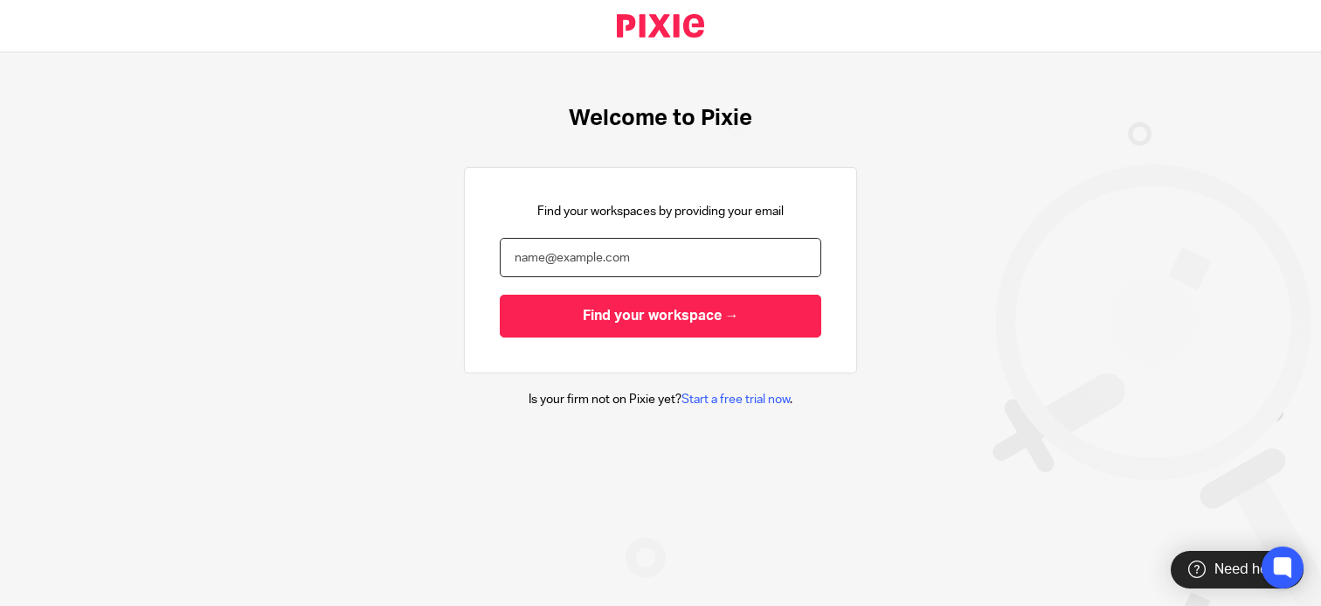
click at [548, 255] on input "email" at bounding box center [661, 257] width 322 height 39
type input "[PERSON_NAME][EMAIL_ADDRESS][PERSON_NAME][DOMAIN_NAME]"
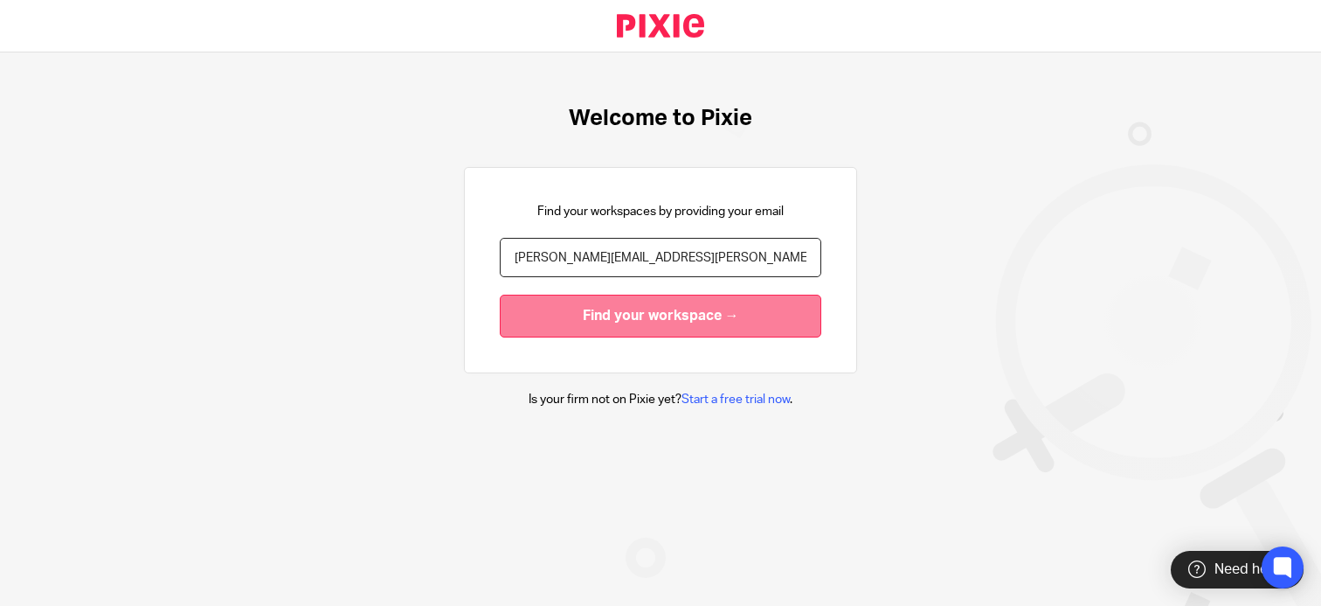
click at [589, 317] on input "Find your workspace →" at bounding box center [661, 315] width 322 height 43
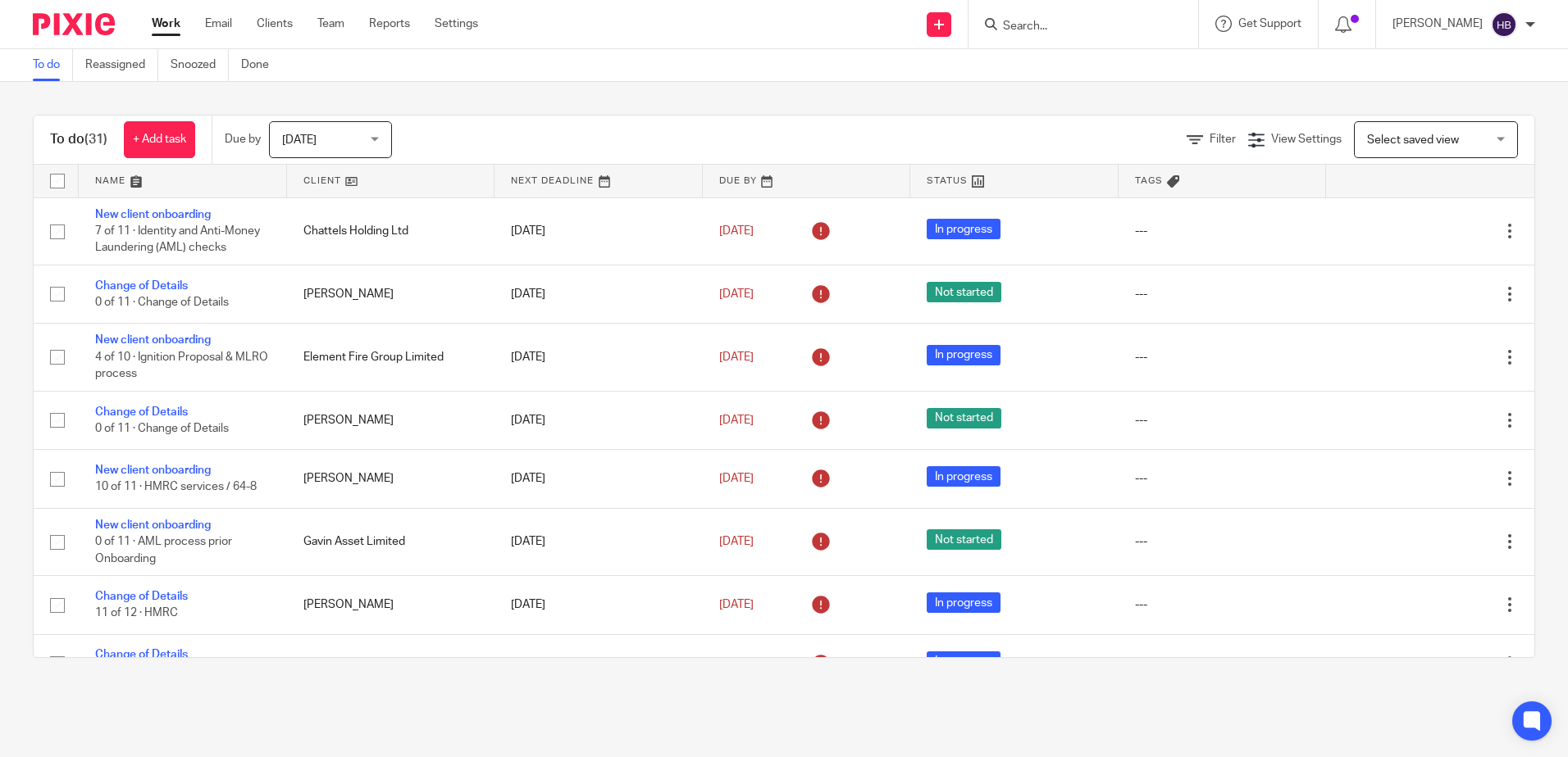
click at [1045, 29] on input "Search" at bounding box center [1074, 27] width 147 height 15
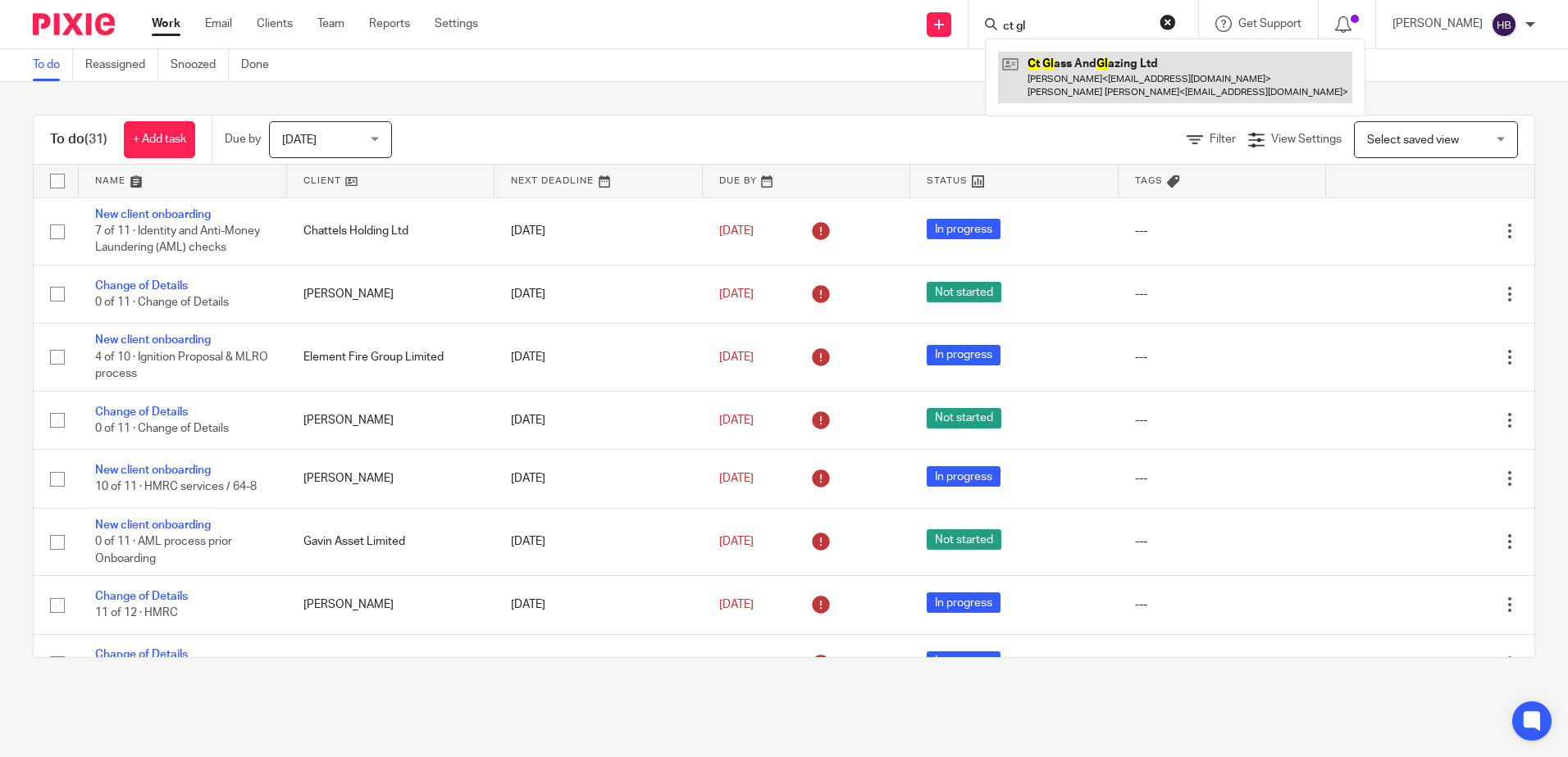
type input "ct gl"
click at [1070, 68] on link at bounding box center [1174, 77] width 354 height 51
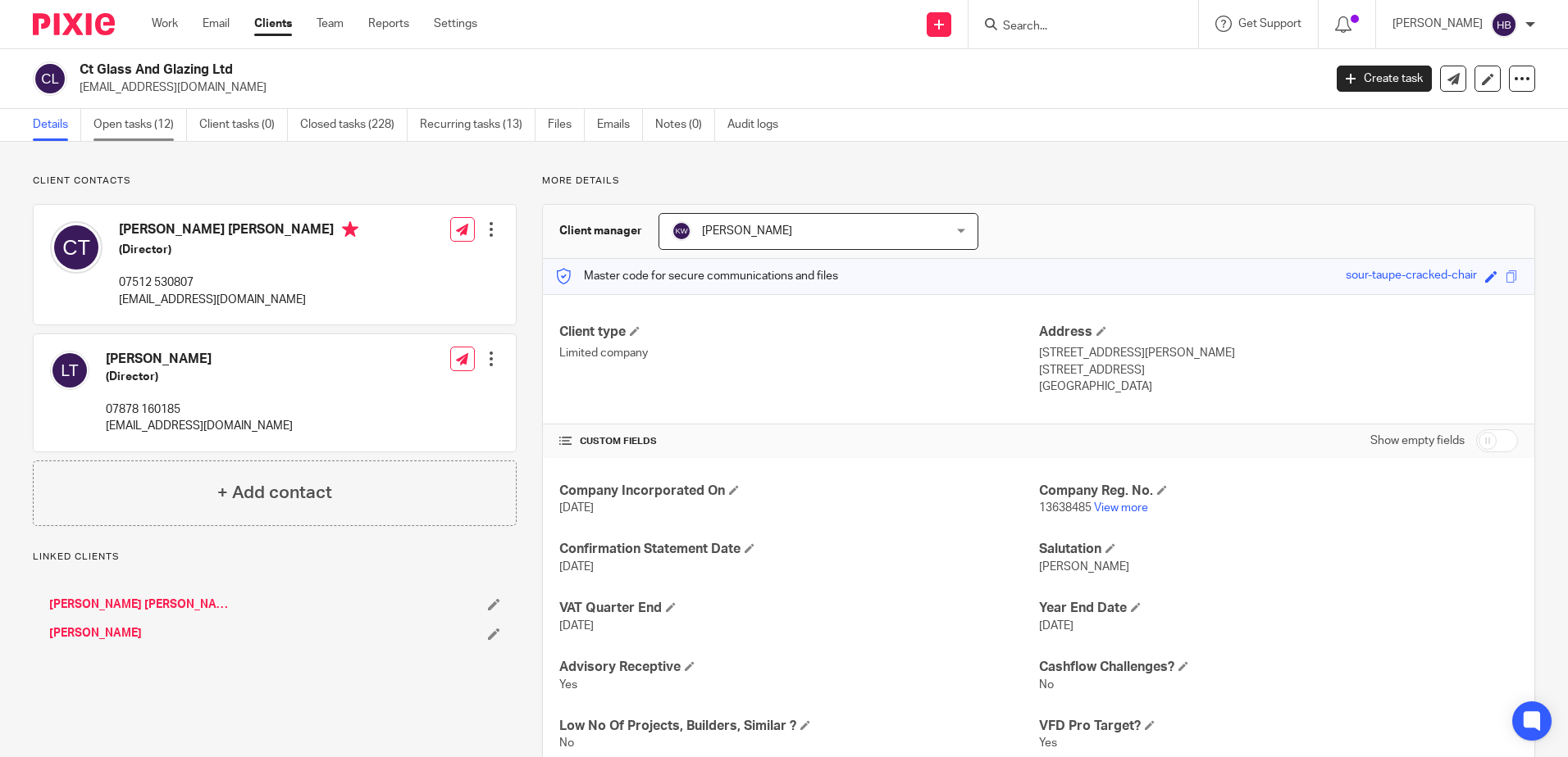
click at [122, 125] on link "Open tasks (12)" at bounding box center [141, 125] width 94 height 32
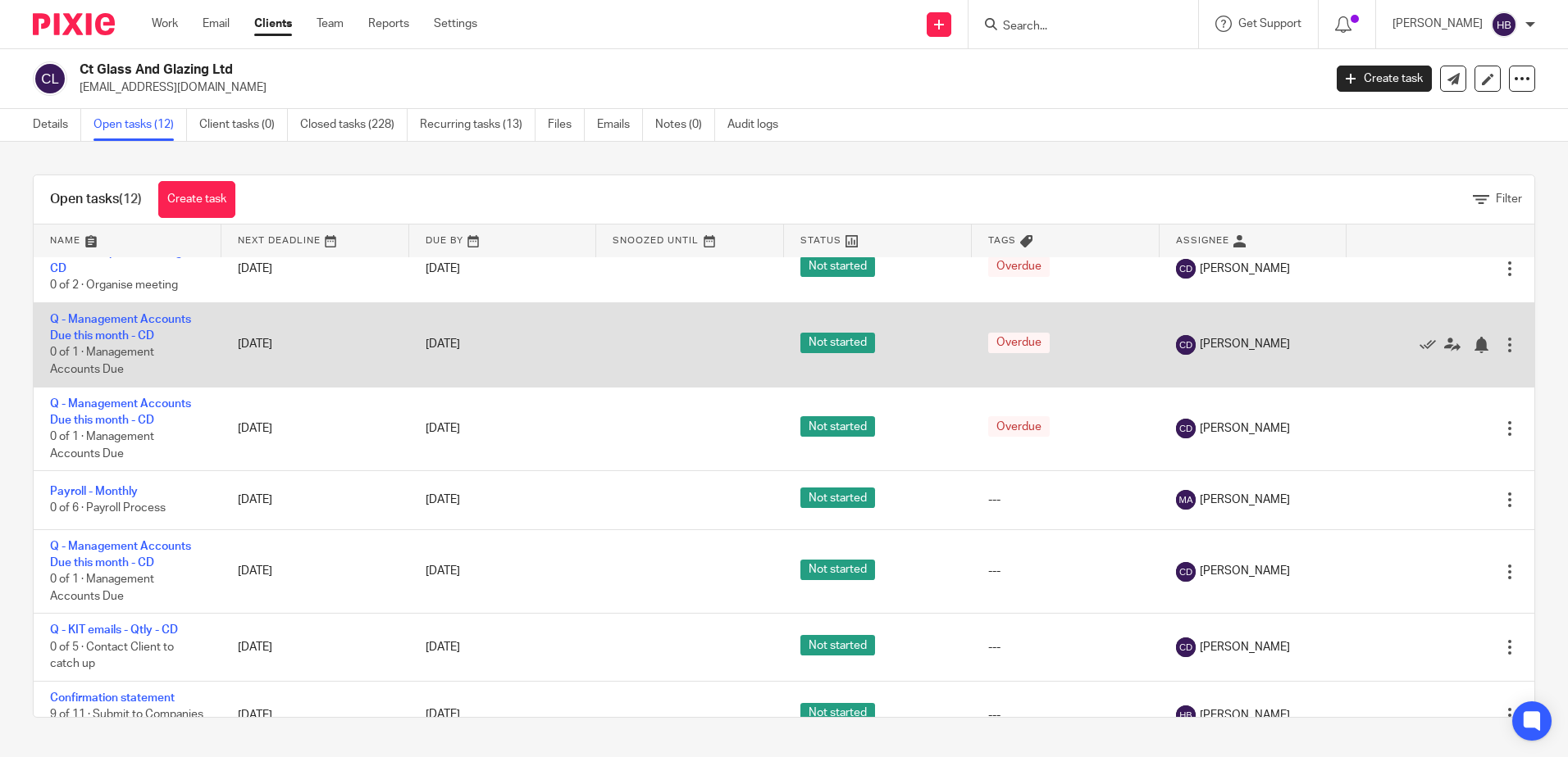
scroll to position [441, 0]
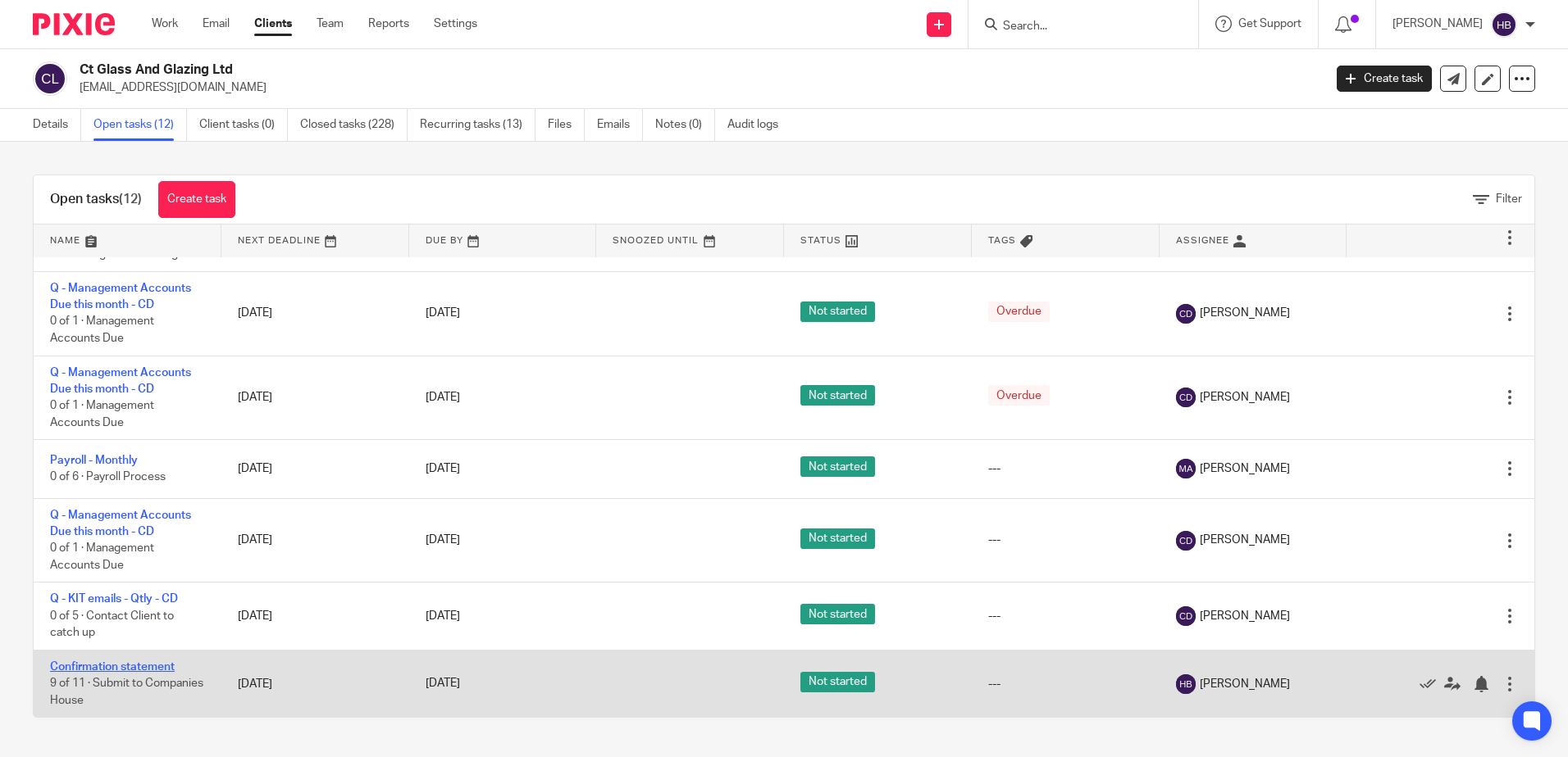
click at [105, 666] on link "Confirmation statement" at bounding box center [112, 667] width 125 height 11
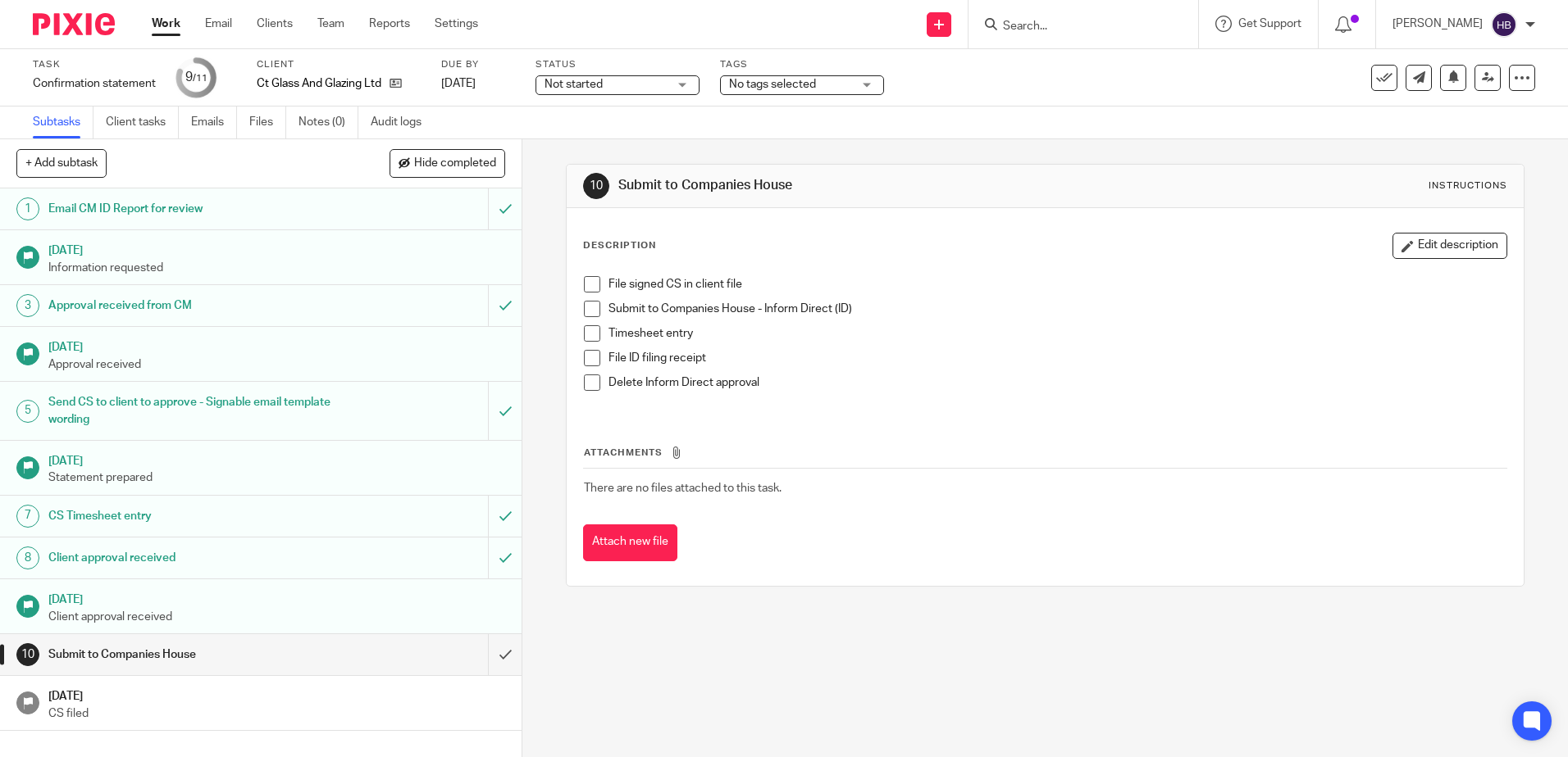
click at [588, 280] on span at bounding box center [591, 283] width 16 height 16
click at [586, 309] on span at bounding box center [591, 309] width 16 height 16
click at [586, 355] on span at bounding box center [591, 357] width 16 height 16
click at [584, 382] on span at bounding box center [591, 382] width 16 height 16
click at [921, 396] on div "Delete Inform Direct approval" at bounding box center [1057, 386] width 897 height 24
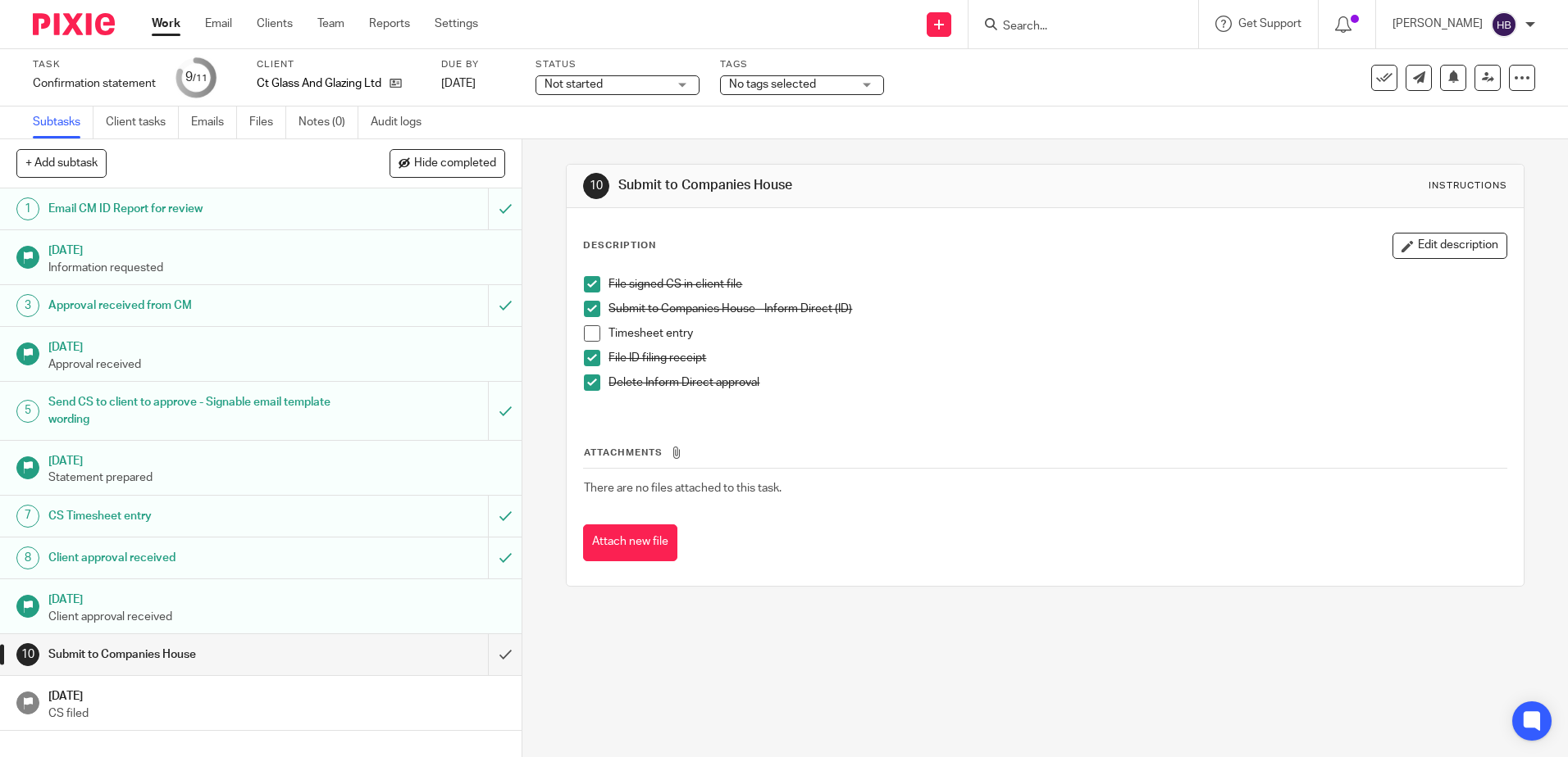
click at [1037, 30] on input "Search" at bounding box center [1074, 27] width 147 height 15
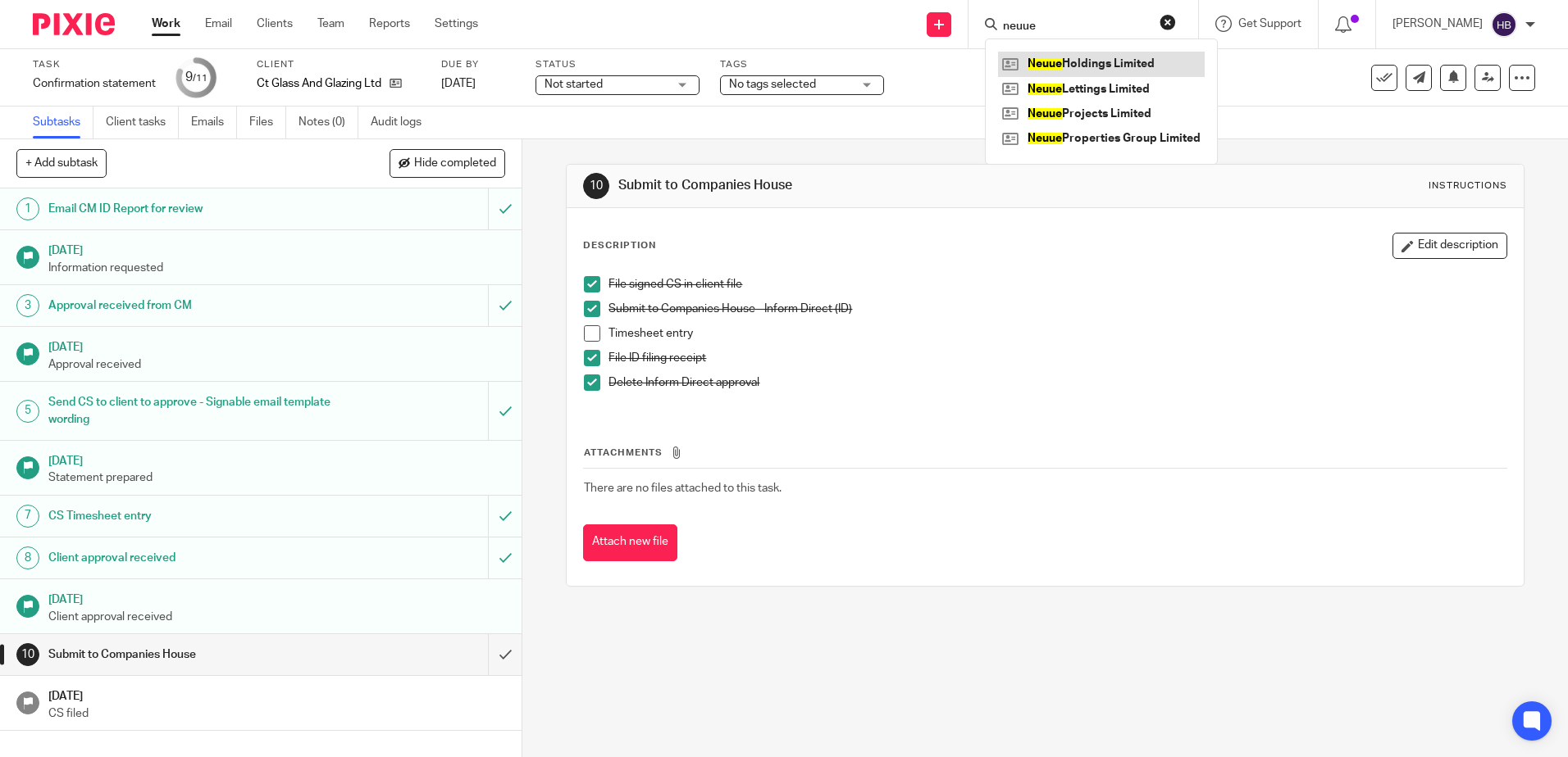
type input "neuue"
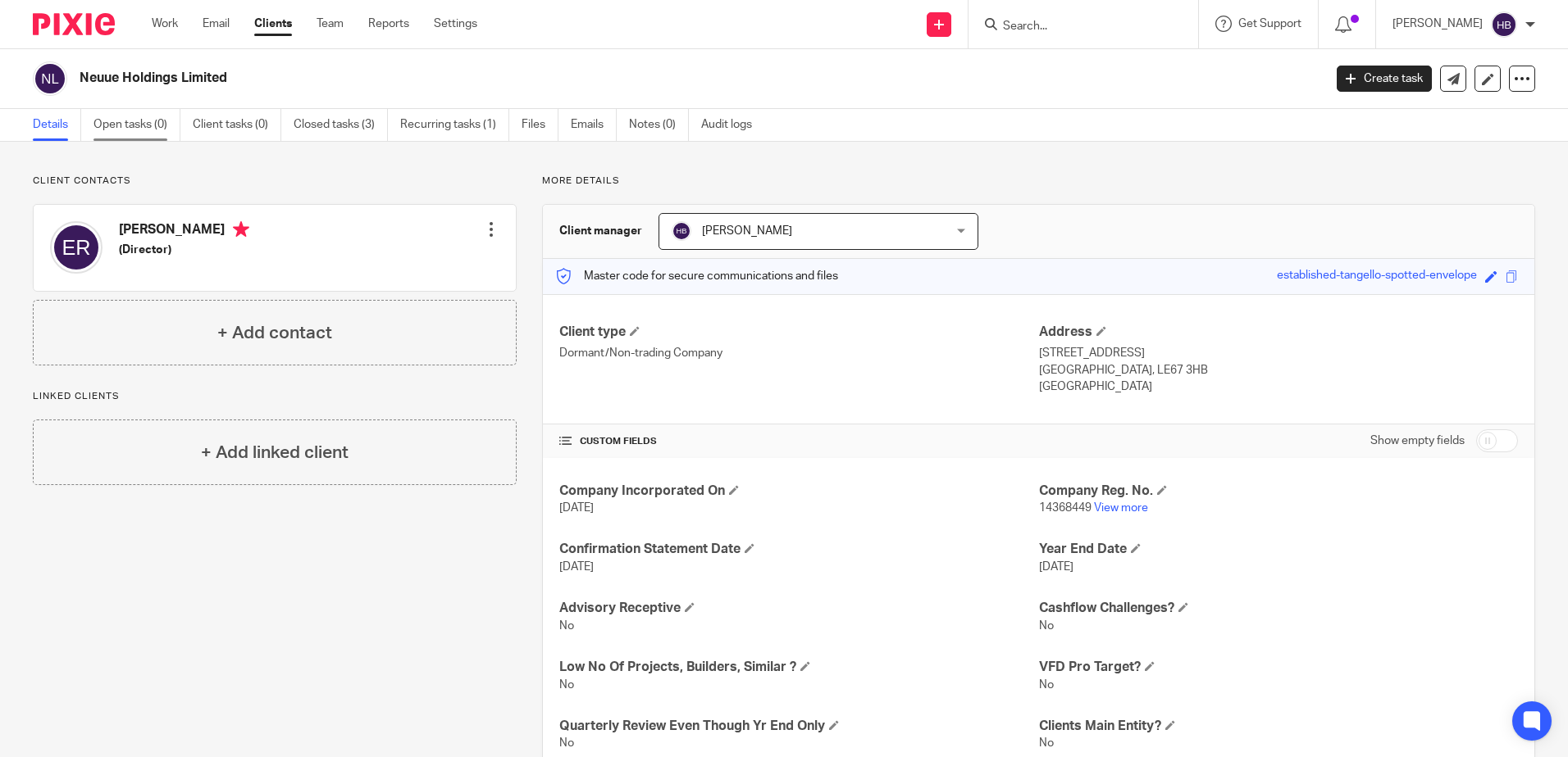
click at [114, 121] on link "Open tasks (0)" at bounding box center [137, 125] width 87 height 32
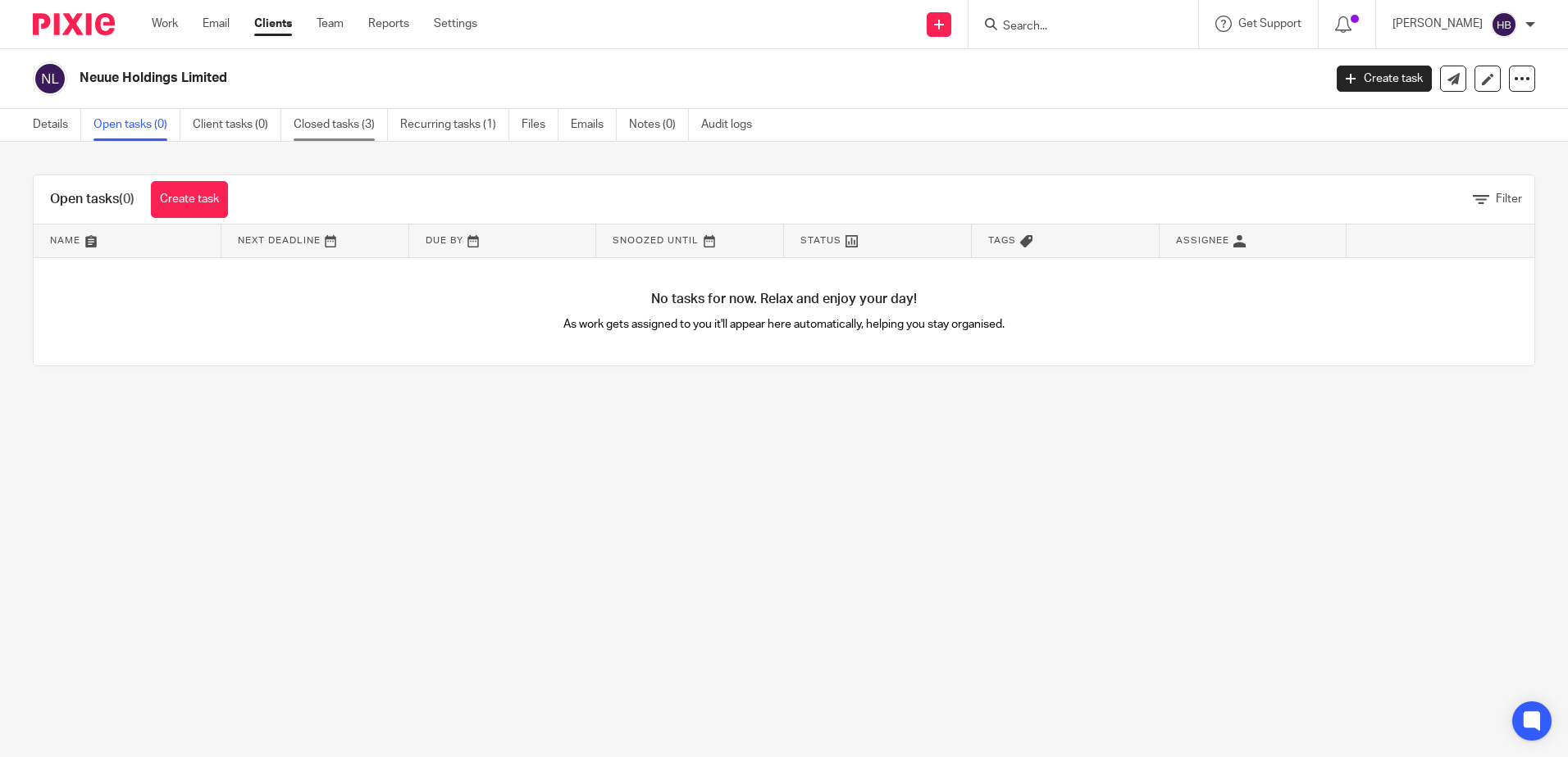
click at [348, 124] on link "Closed tasks (3)" at bounding box center [341, 125] width 94 height 32
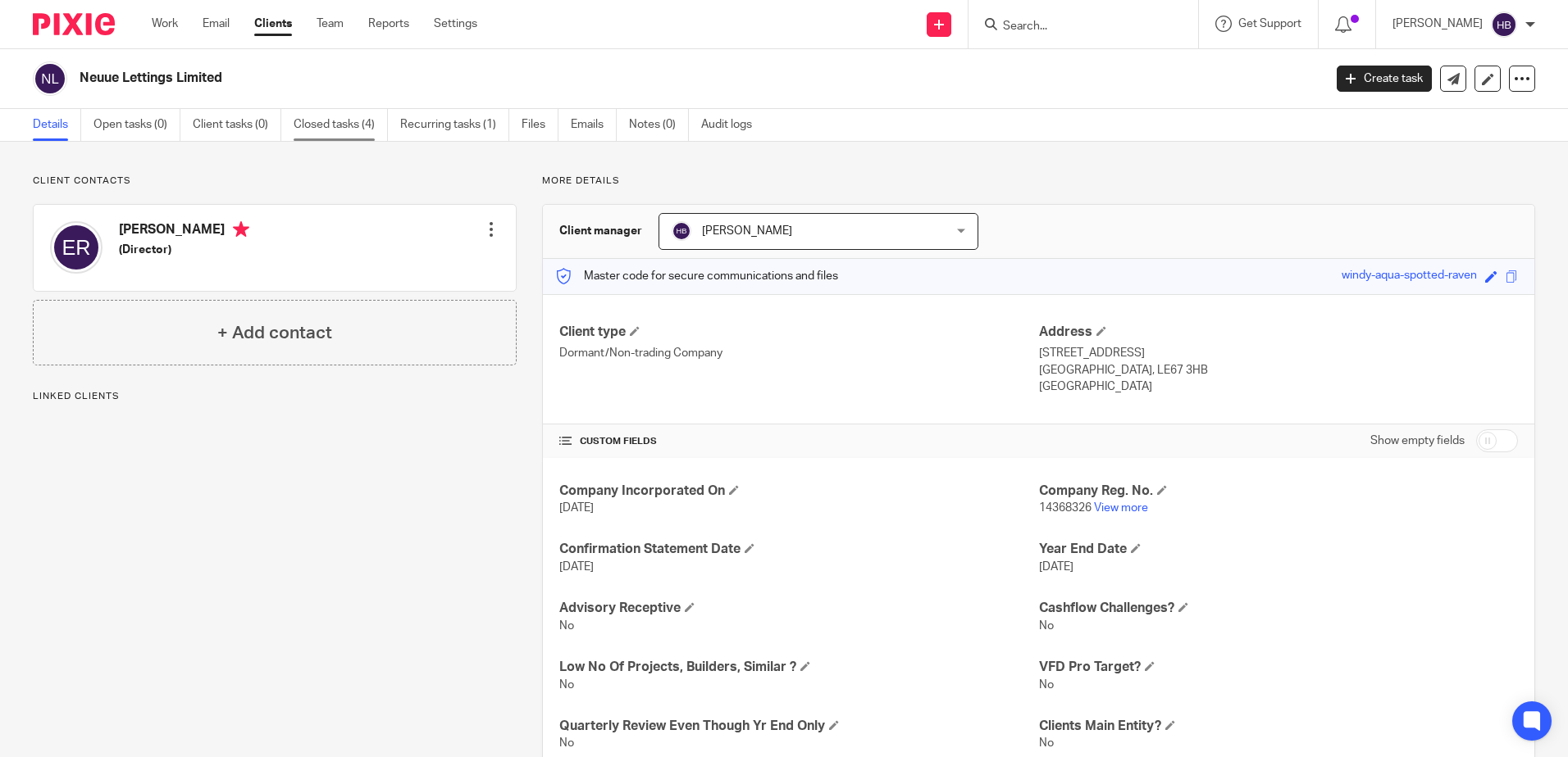
click at [335, 123] on link "Closed tasks (4)" at bounding box center [341, 125] width 94 height 32
click at [354, 120] on link "Closed tasks (3)" at bounding box center [341, 125] width 94 height 32
click at [327, 121] on link "Closed tasks (3)" at bounding box center [341, 125] width 94 height 32
